Goal: Find specific page/section

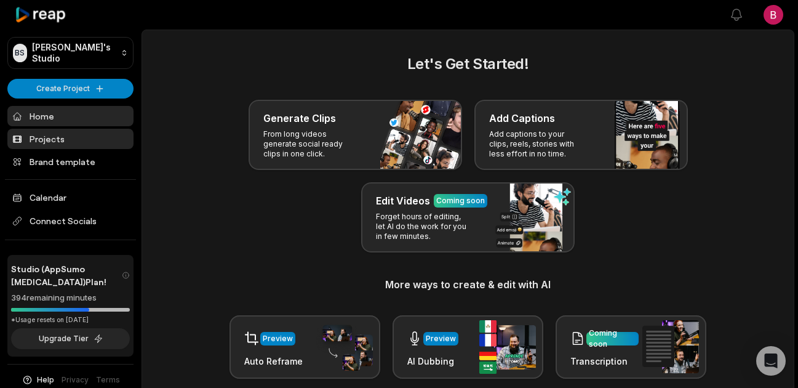
click at [70, 146] on link "Projects" at bounding box center [70, 139] width 126 height 20
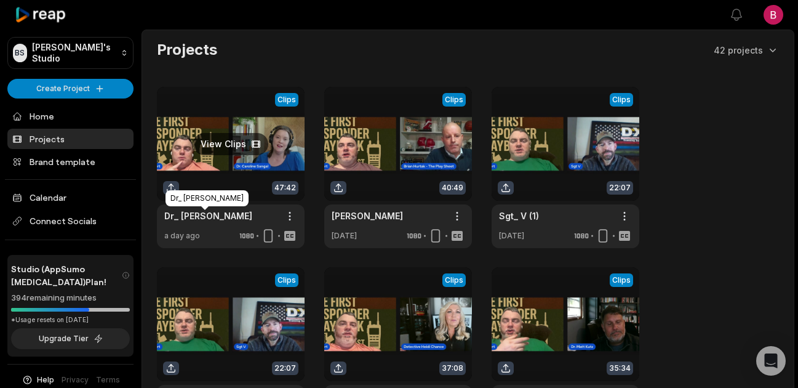
click at [234, 219] on link "Dr_ [PERSON_NAME]" at bounding box center [208, 215] width 88 height 13
